Goal: Information Seeking & Learning: Learn about a topic

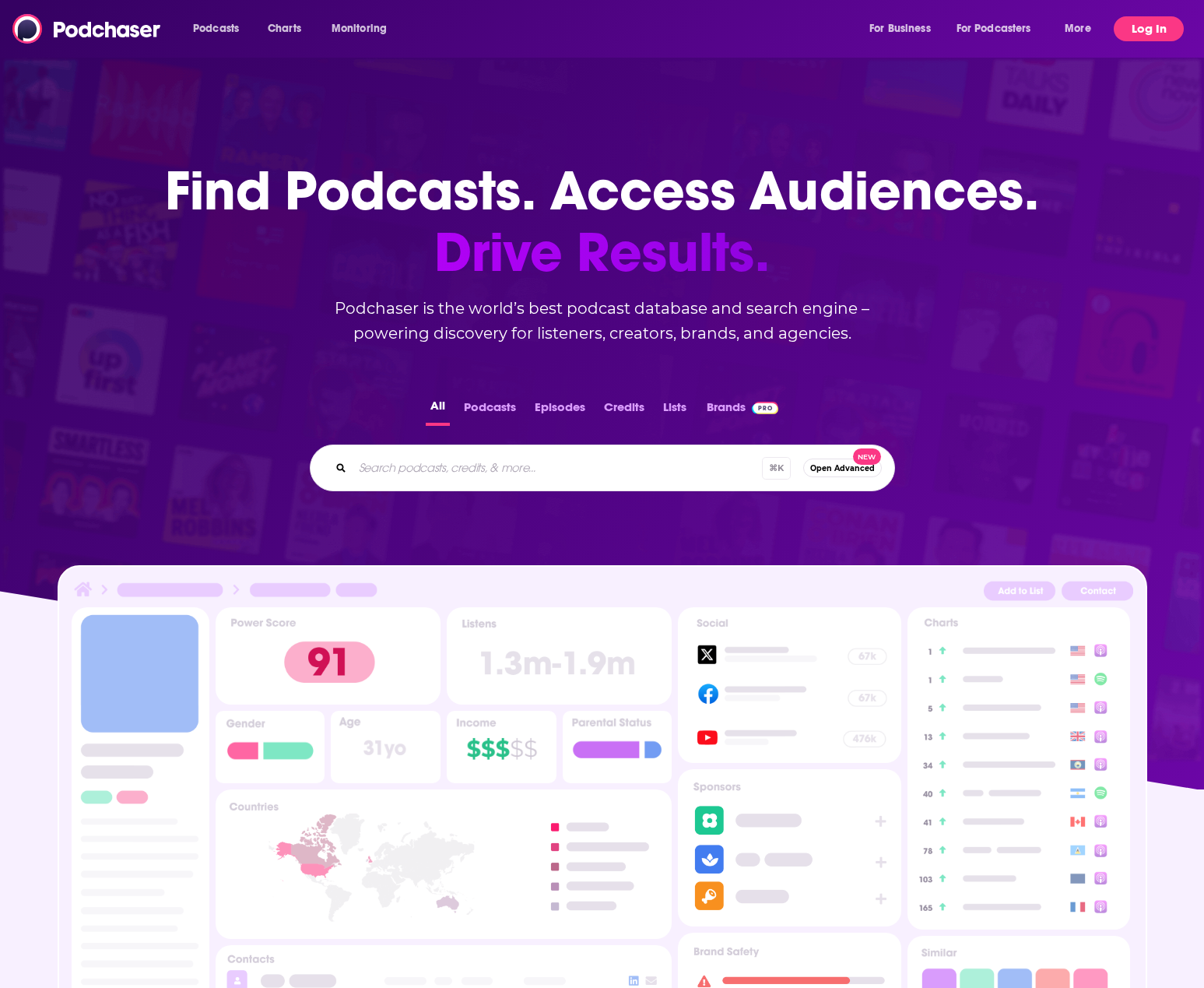
click at [1140, 37] on button "Log In" at bounding box center [1148, 29] width 70 height 25
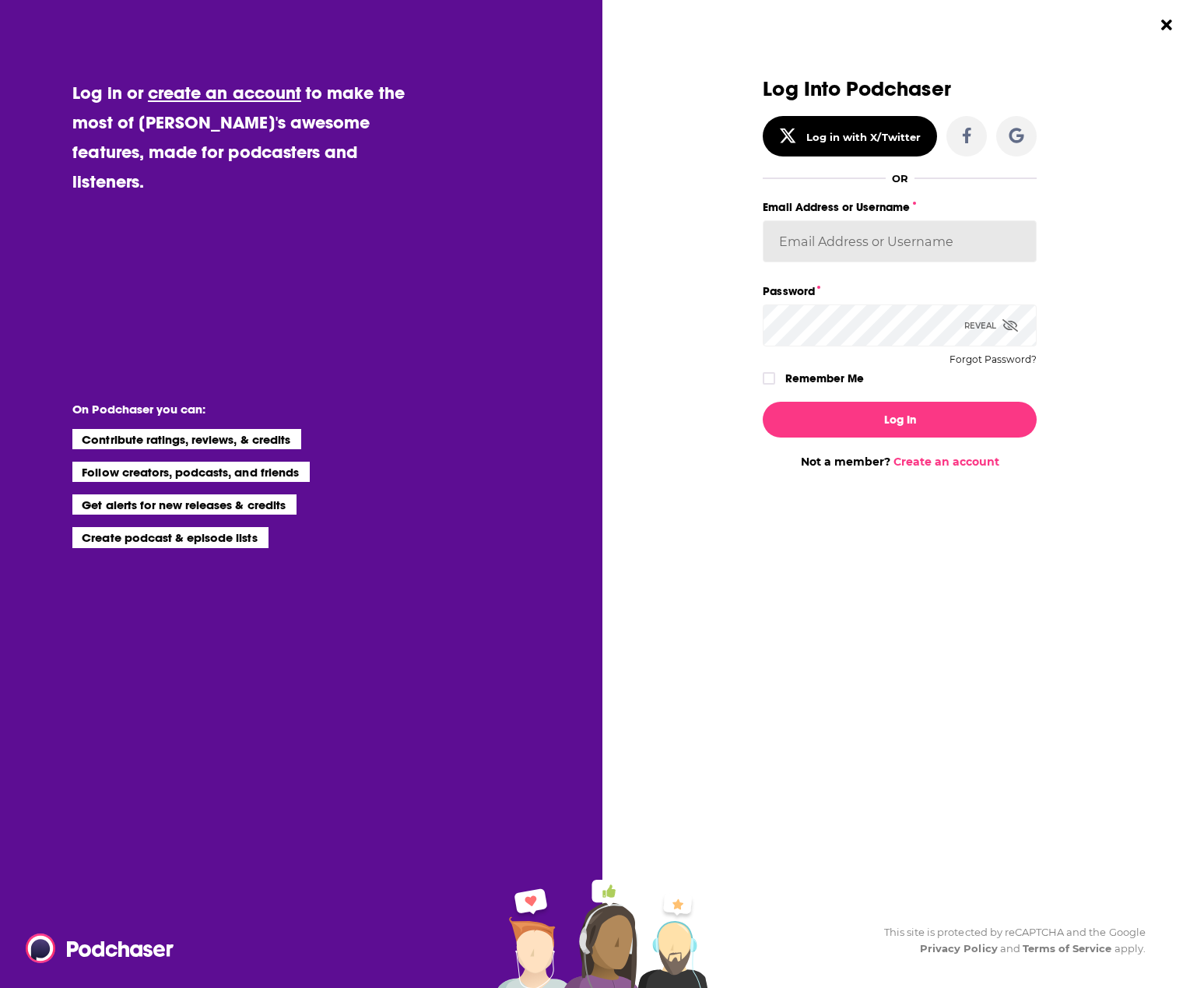
click at [891, 240] on input "Email Address or Username" at bounding box center [899, 241] width 274 height 42
click at [689, 249] on div "Dialog" at bounding box center [625, 274] width 274 height 391
click at [822, 245] on input "Email Address or Username" at bounding box center [899, 241] width 274 height 42
type input "[EMAIL_ADDRESS][DOMAIN_NAME]"
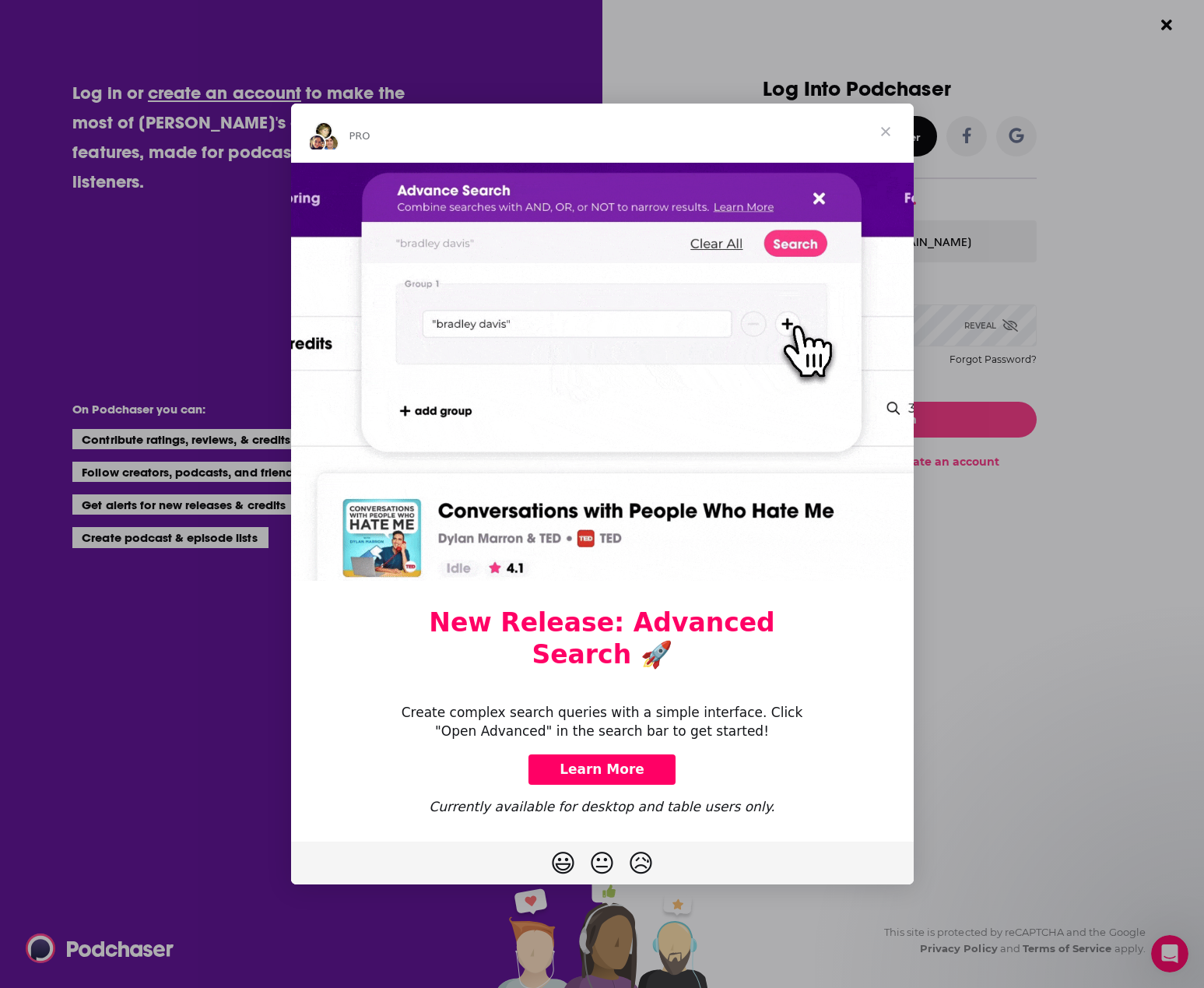
click at [887, 147] on span "Close" at bounding box center [885, 131] width 56 height 56
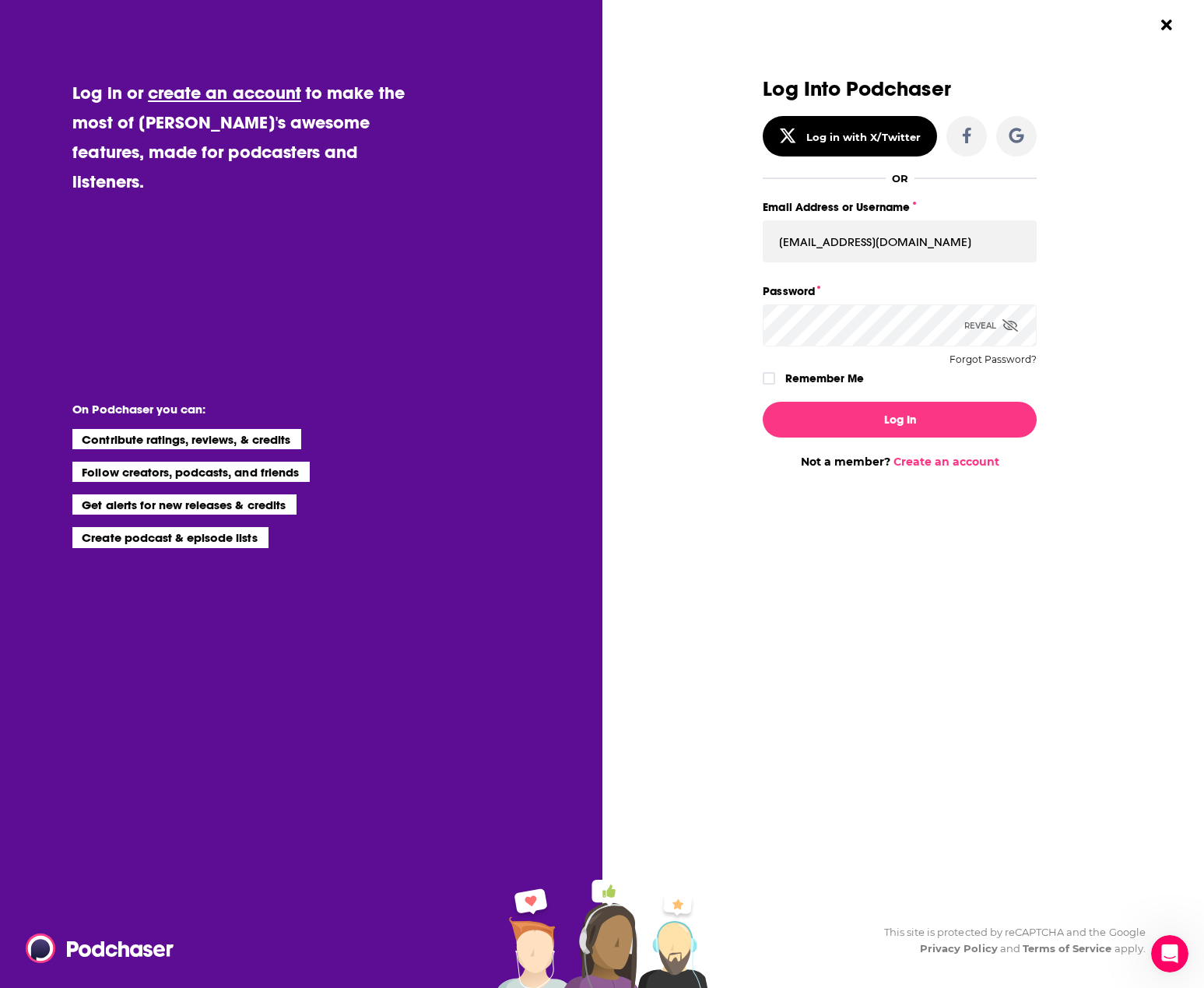
click at [1162, 313] on div "Log Into Podchaser Log in with X/Twitter OR Email Address or Username [EMAIL_AD…" at bounding box center [908, 494] width 590 height 988
click at [1132, 303] on div "Log Into Podchaser Log in with X/Twitter OR Email Address or Username [EMAIL_AD…" at bounding box center [908, 494] width 590 height 988
click at [1086, 442] on div "Log Into Podchaser Log in with X/Twitter OR Email Address or Username [EMAIL_AD…" at bounding box center [900, 274] width 392 height 391
click at [892, 252] on input "[EMAIL_ADDRESS][DOMAIN_NAME]" at bounding box center [899, 241] width 274 height 42
click at [698, 313] on div "Dialog" at bounding box center [625, 274] width 274 height 391
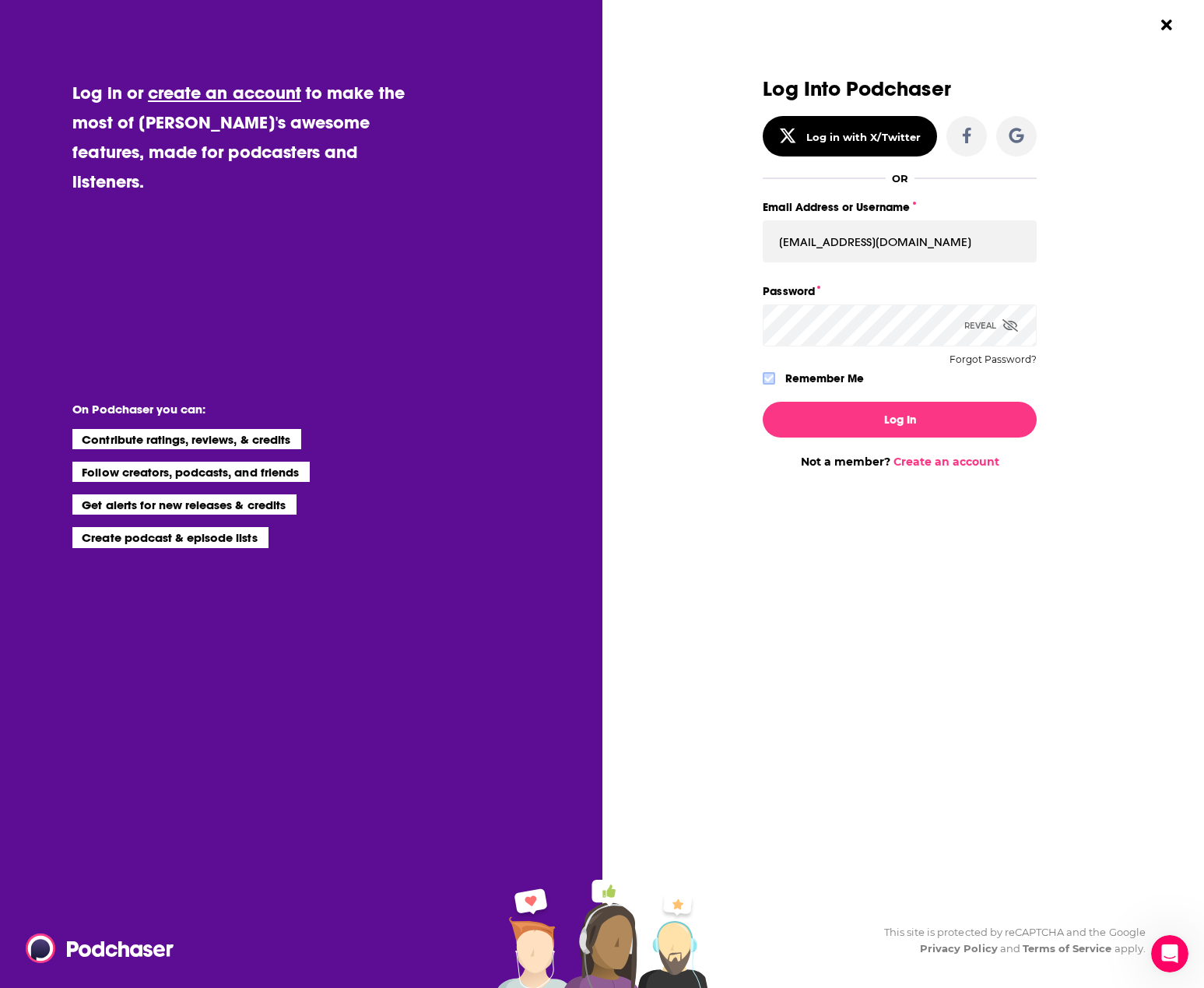
click at [766, 378] on icon "Dialog" at bounding box center [768, 378] width 9 height 9
click at [1016, 321] on icon "Dialog" at bounding box center [1009, 325] width 16 height 12
click at [893, 408] on button "Log In" at bounding box center [899, 419] width 274 height 36
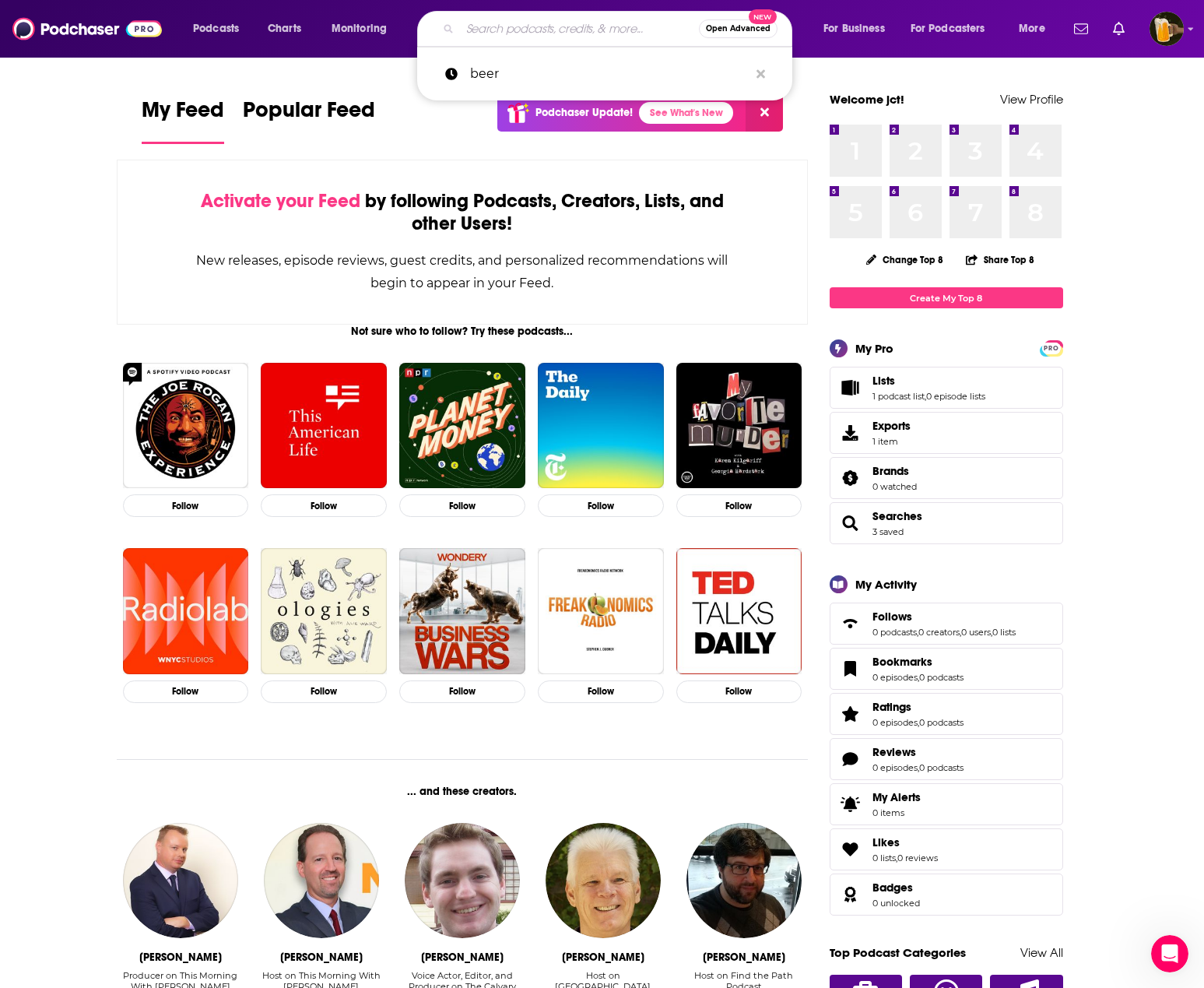
click at [541, 26] on input "Search podcasts, credits, & more..." at bounding box center [579, 29] width 239 height 25
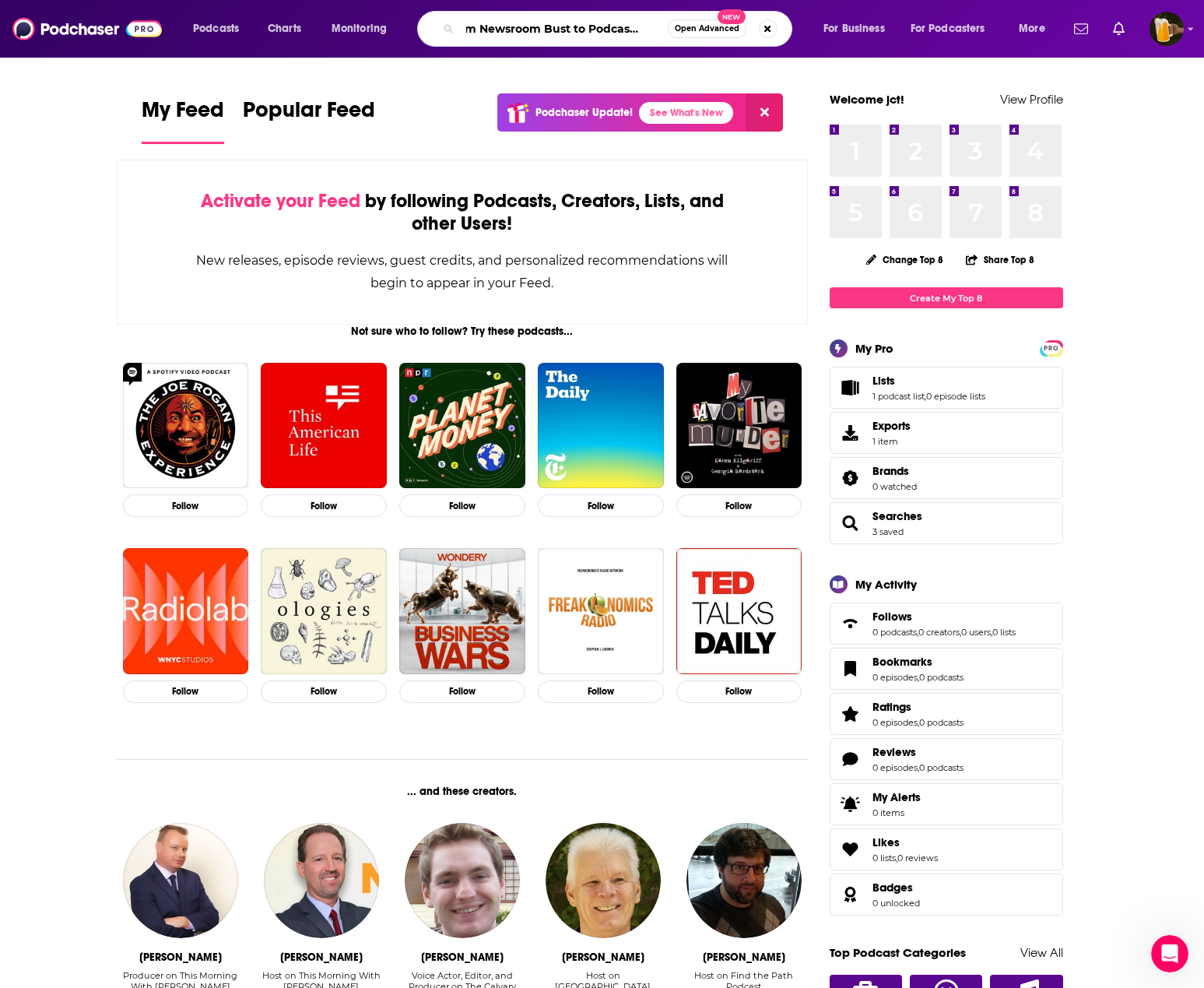
scroll to position [0, 32]
type input "From Newsroom Bust to Podcast Boom"
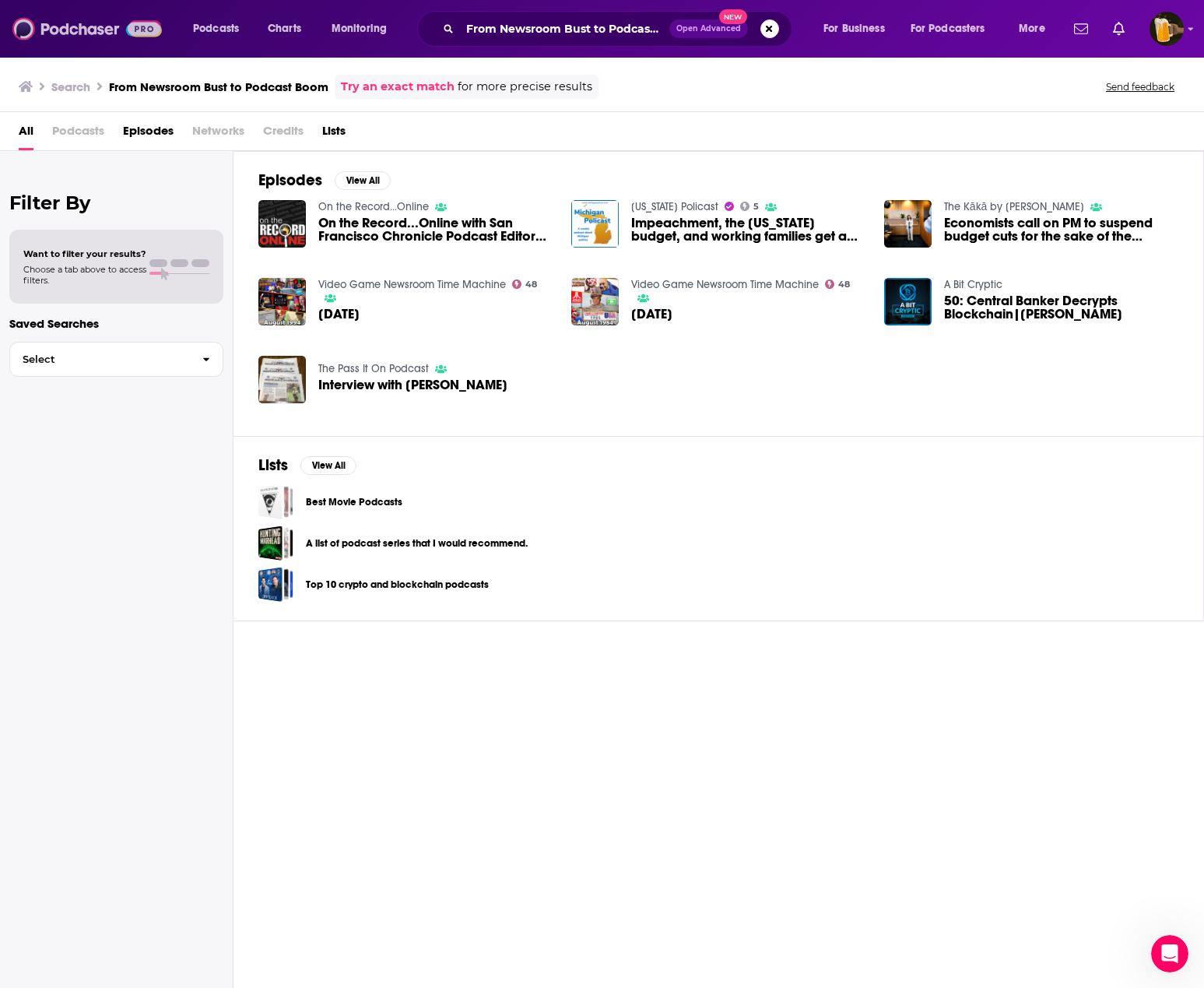
click at [84, 29] on img at bounding box center [87, 29] width 150 height 30
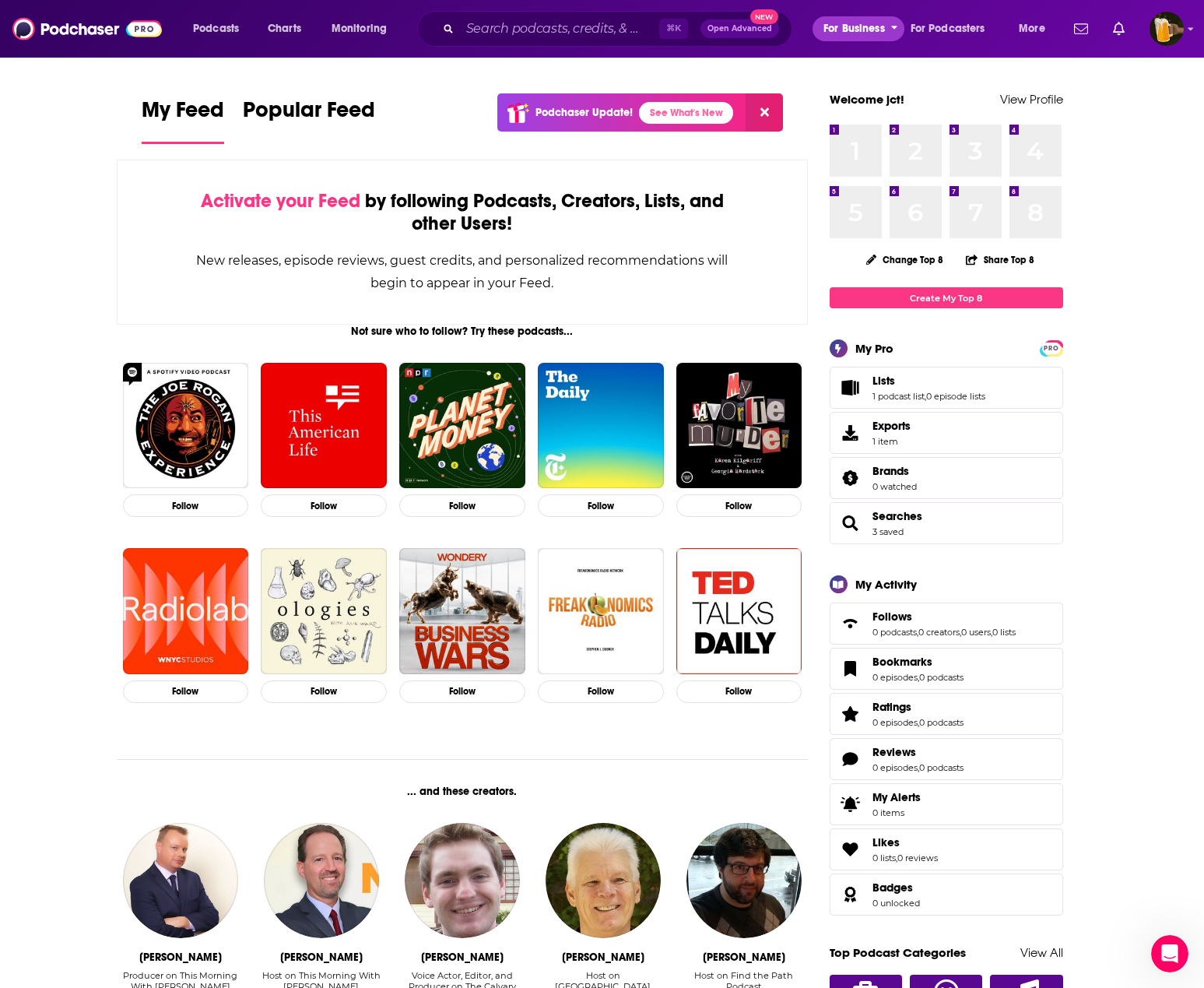
click at [879, 30] on span "For Business" at bounding box center [854, 29] width 62 height 22
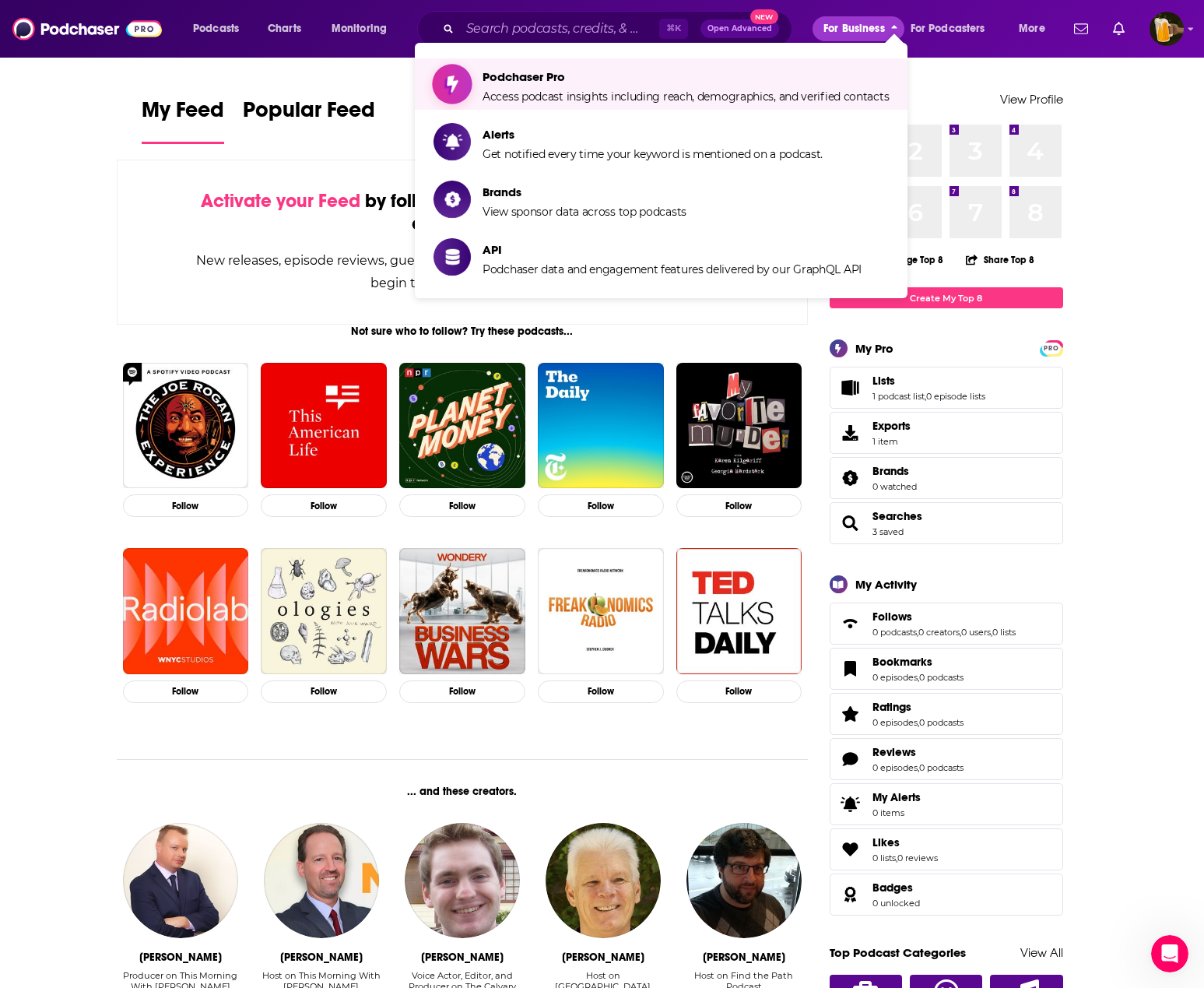
click at [721, 83] on span "Podchaser Pro" at bounding box center [685, 77] width 406 height 15
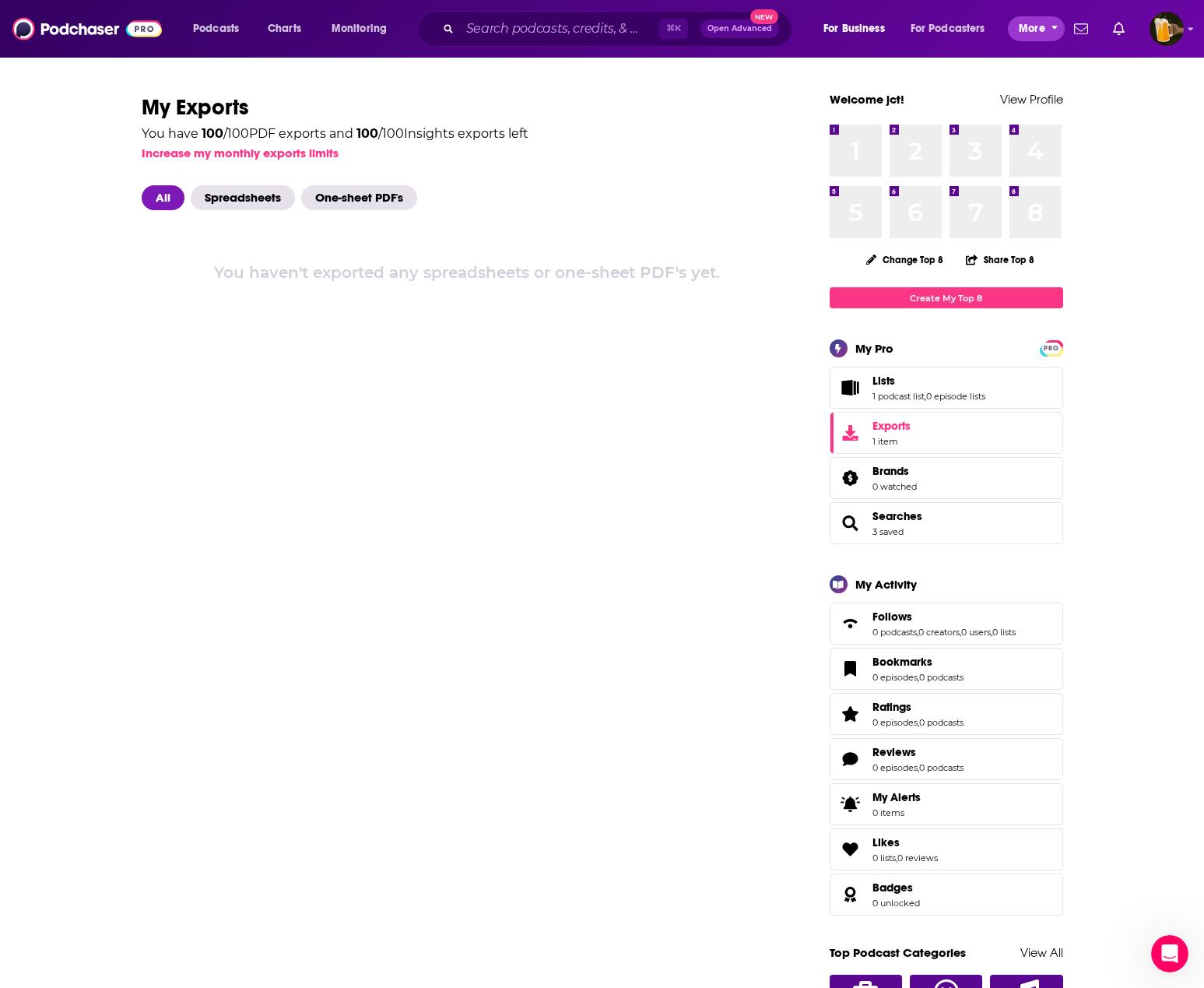
click at [1027, 26] on span "More" at bounding box center [1032, 29] width 27 height 22
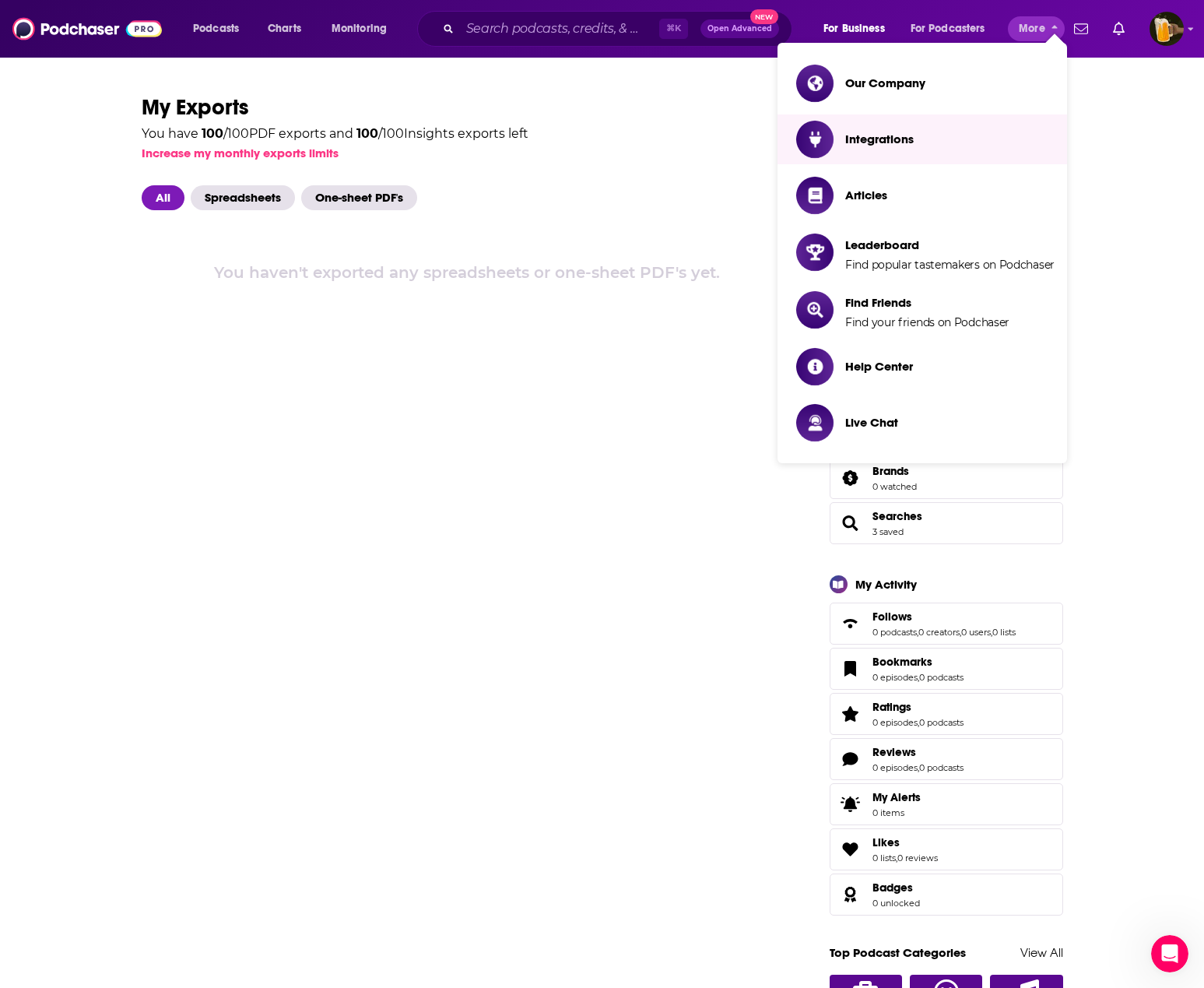
click at [697, 131] on div "You have 100 / 100 PDF exports and 100 / 100 Insights exports left Increase my …" at bounding box center [466, 141] width 650 height 38
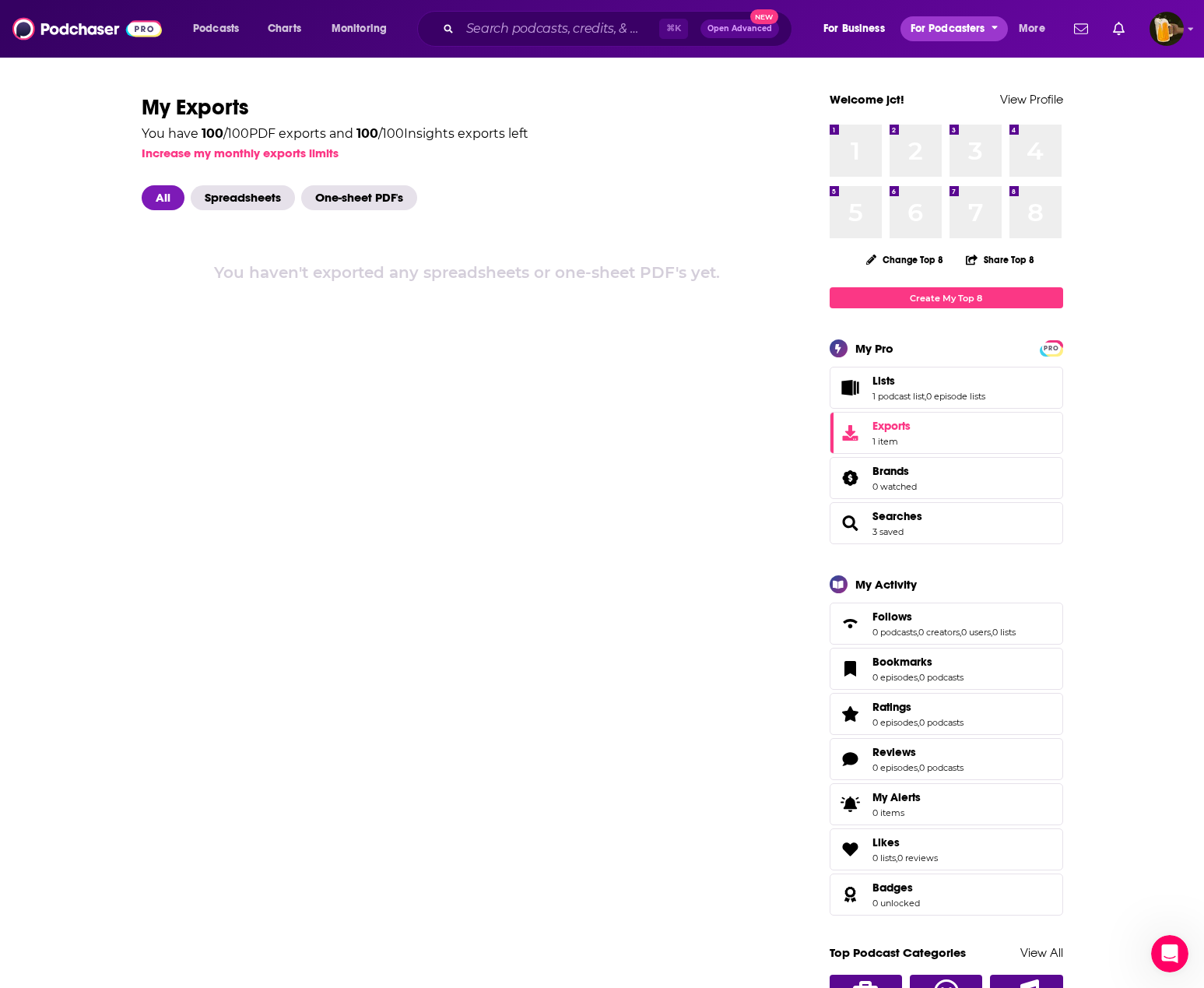
click at [994, 30] on icon "open menu" at bounding box center [994, 25] width 7 height 11
click at [888, 27] on button "For Business" at bounding box center [858, 29] width 91 height 25
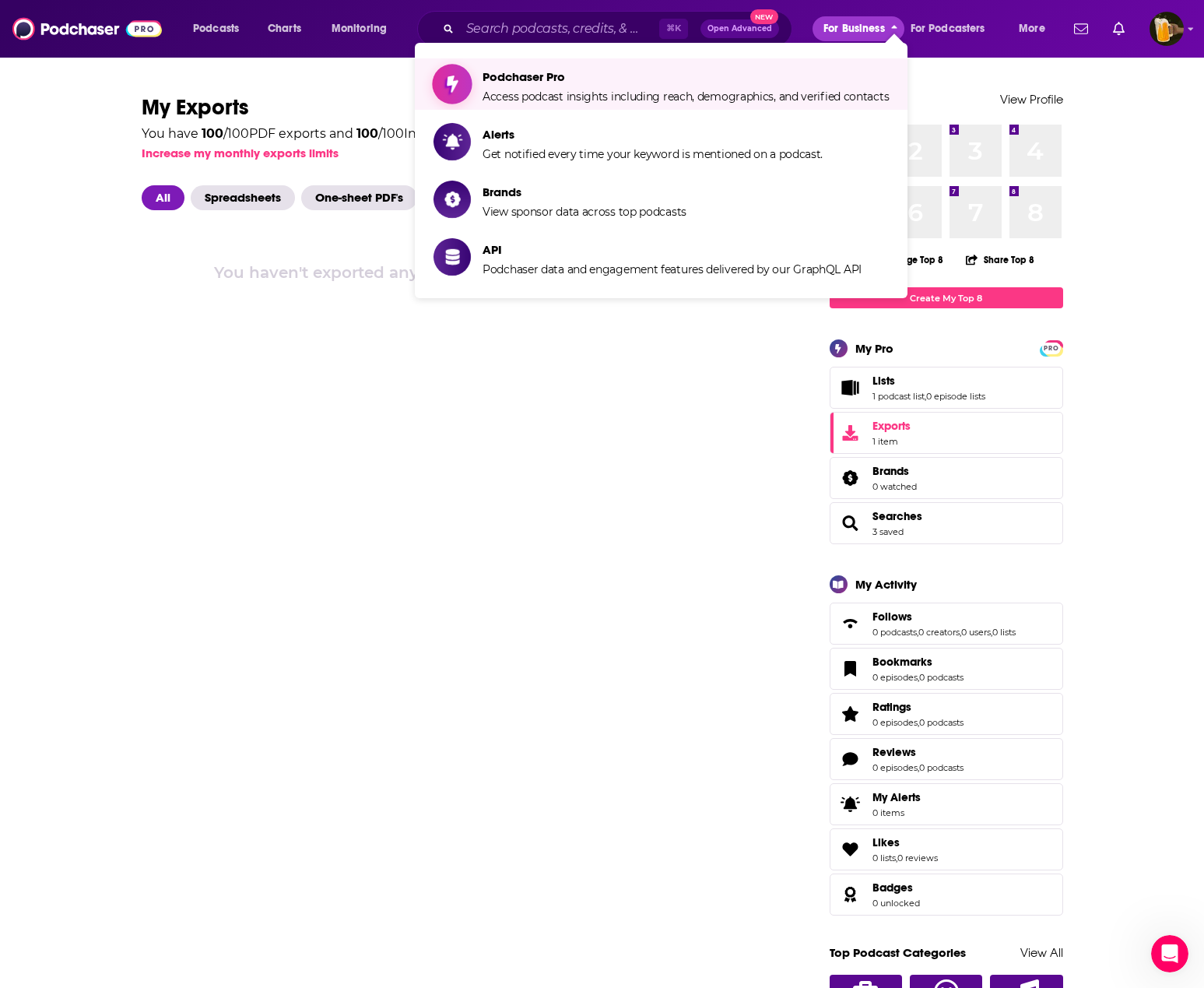
click at [546, 85] on span "Podchaser Pro Access podcast insights including reach, demographics, and verifi…" at bounding box center [685, 84] width 406 height 39
